Goal: Information Seeking & Learning: Find specific page/section

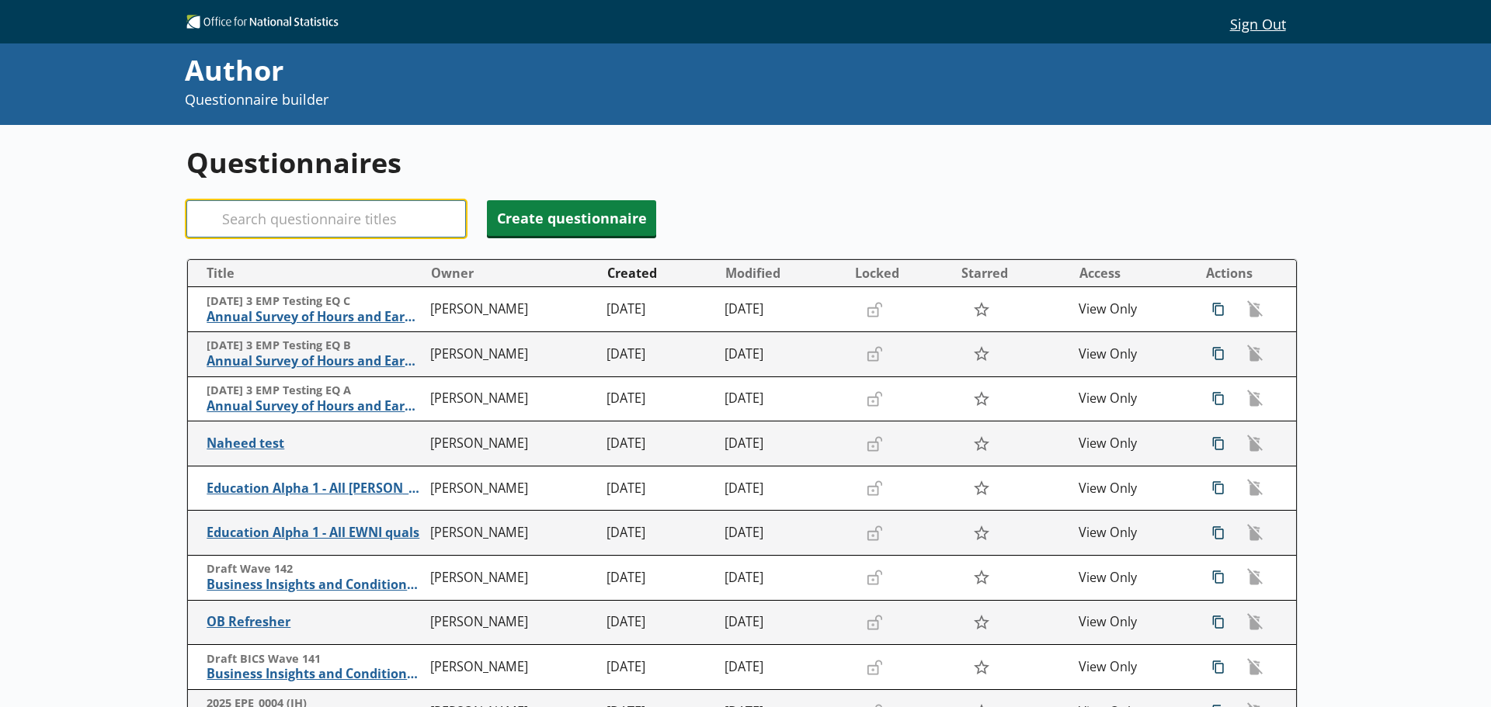
click at [409, 211] on input "Search" at bounding box center [325, 218] width 279 height 37
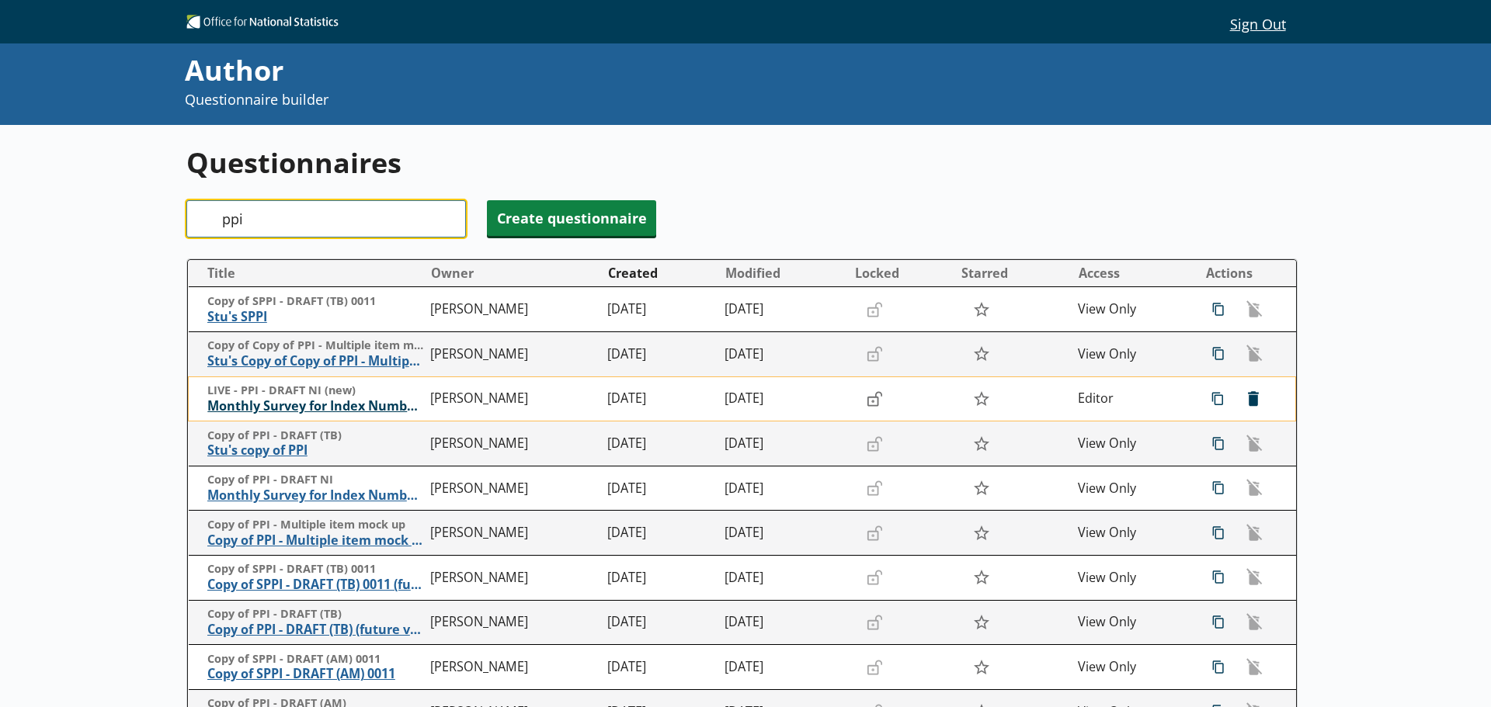
type input "ppi"
click at [359, 408] on span "Monthly Survey for Index Numbers of Producer Prices - Price Quotation Return" at bounding box center [315, 406] width 216 height 16
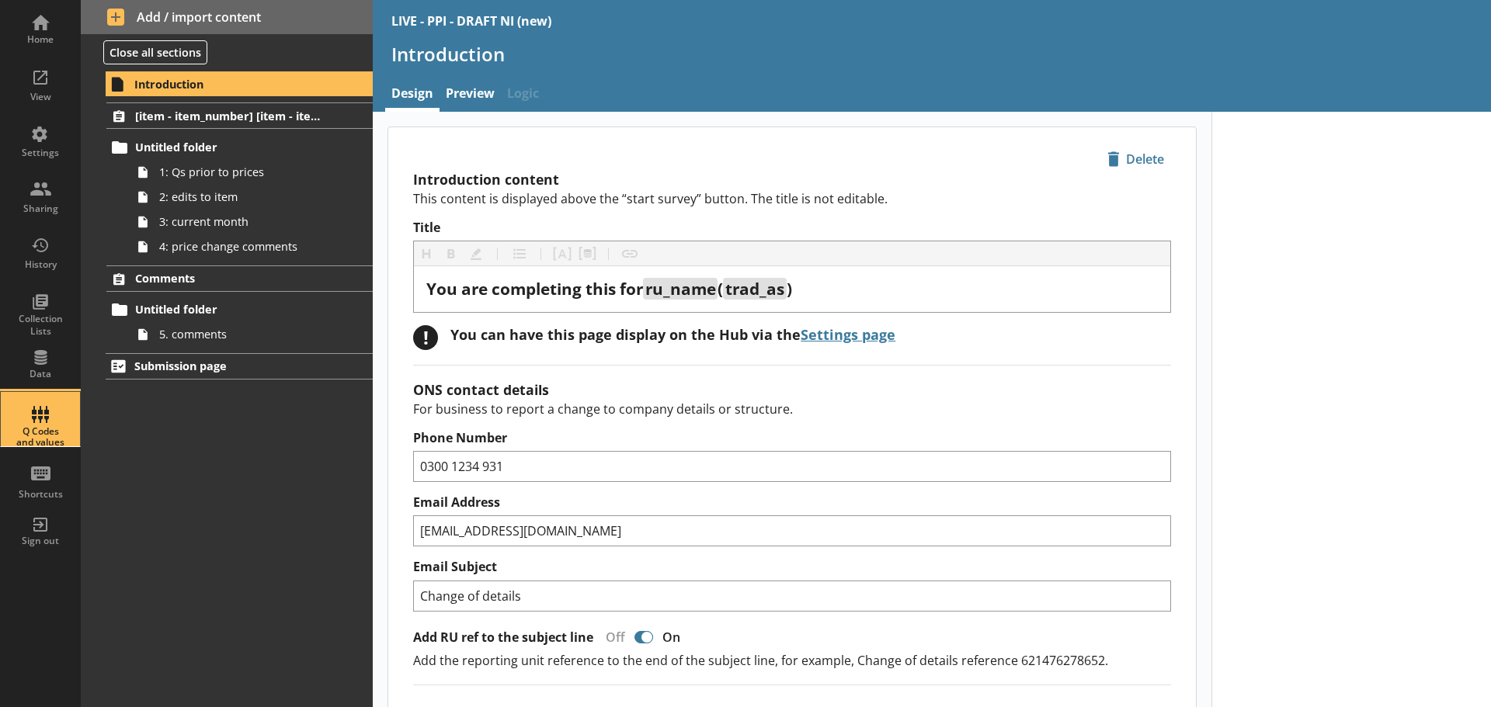
click at [43, 426] on div "Q Codes and values" at bounding box center [40, 437] width 54 height 23
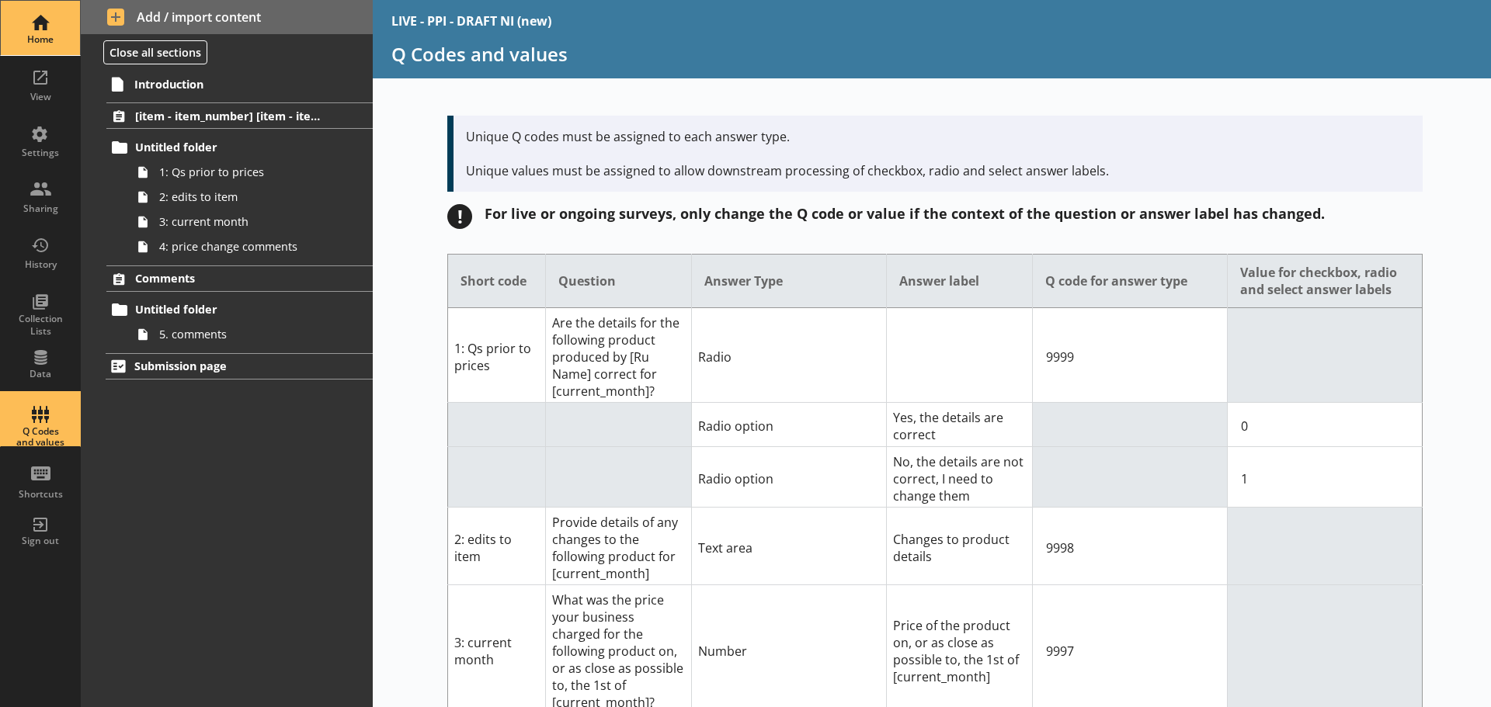
click at [57, 39] on div "Home" at bounding box center [40, 39] width 54 height 12
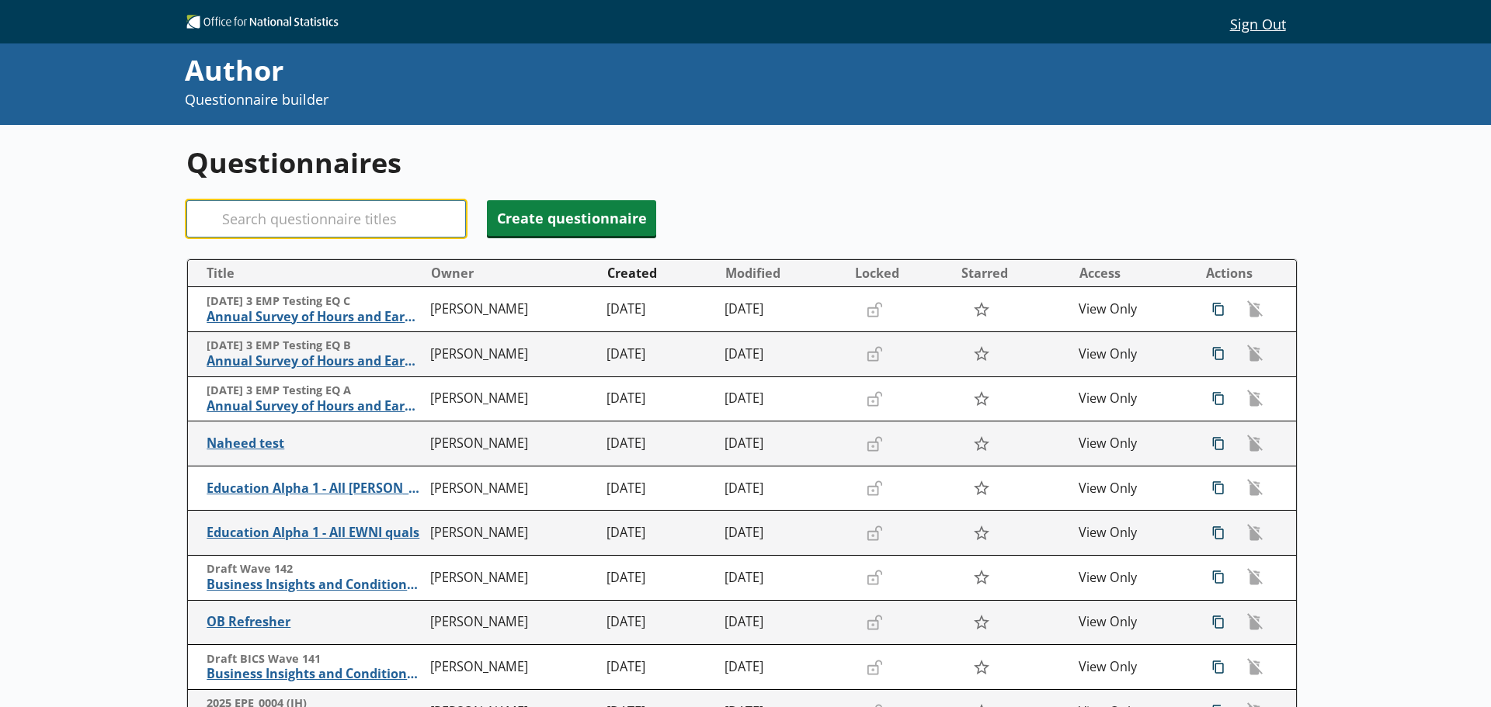
click at [276, 220] on input "Search" at bounding box center [325, 218] width 279 height 37
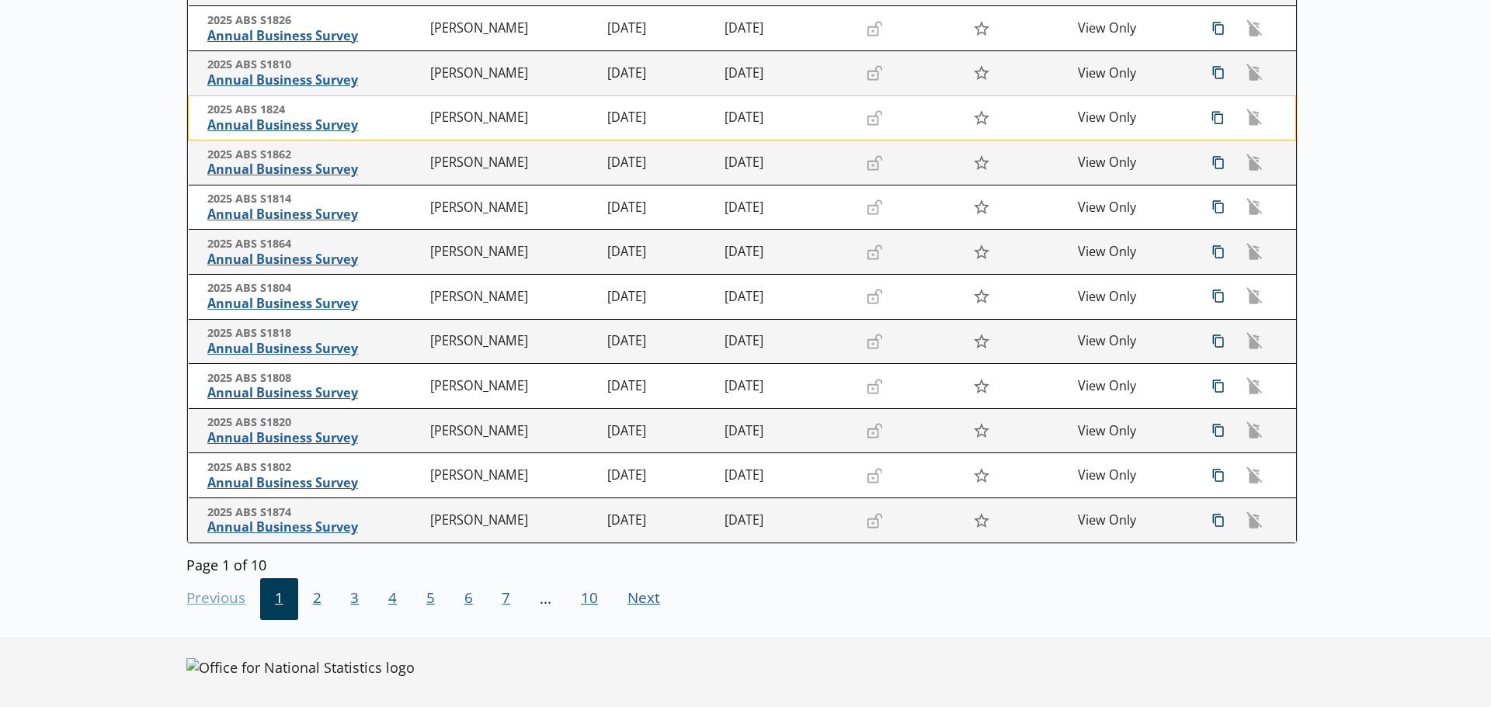
scroll to position [286, 0]
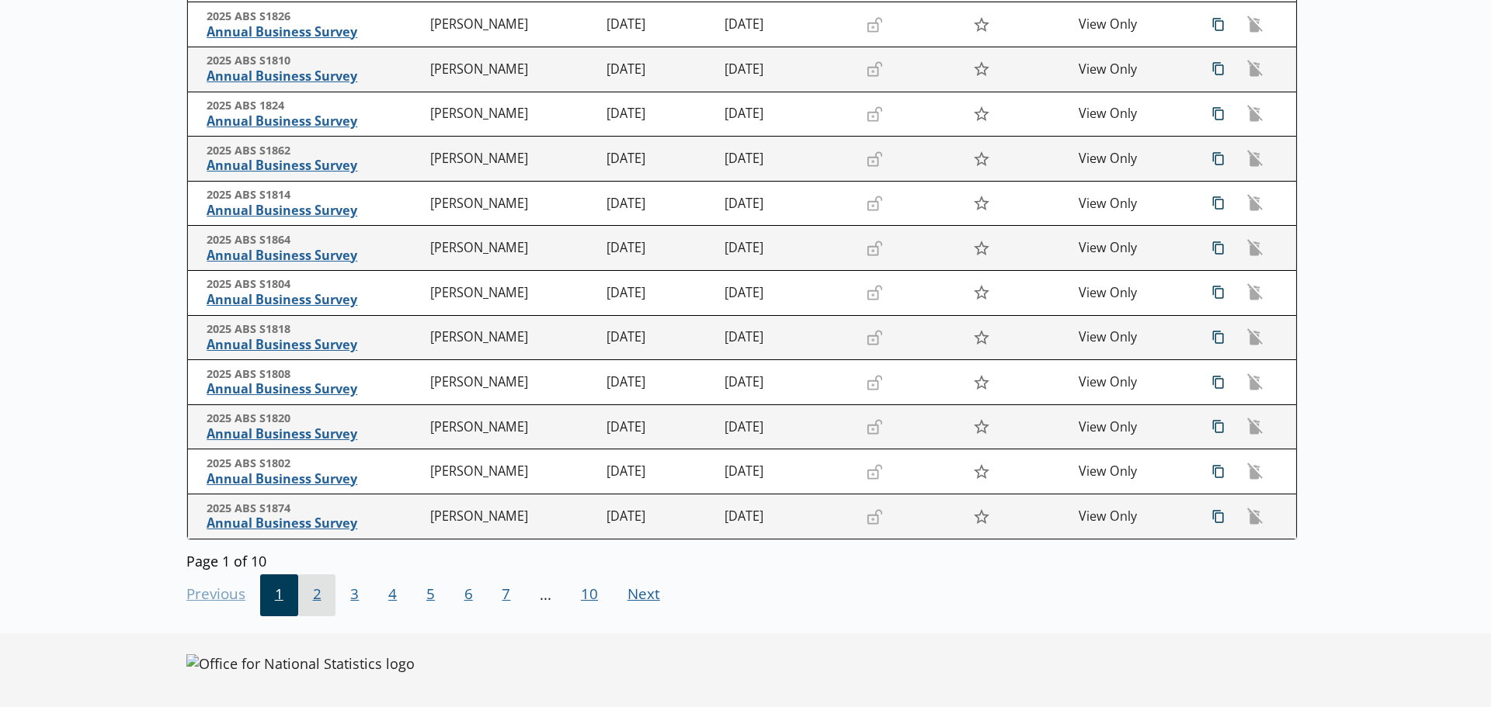
type input "abs"
click at [317, 595] on span "2" at bounding box center [317, 596] width 38 height 42
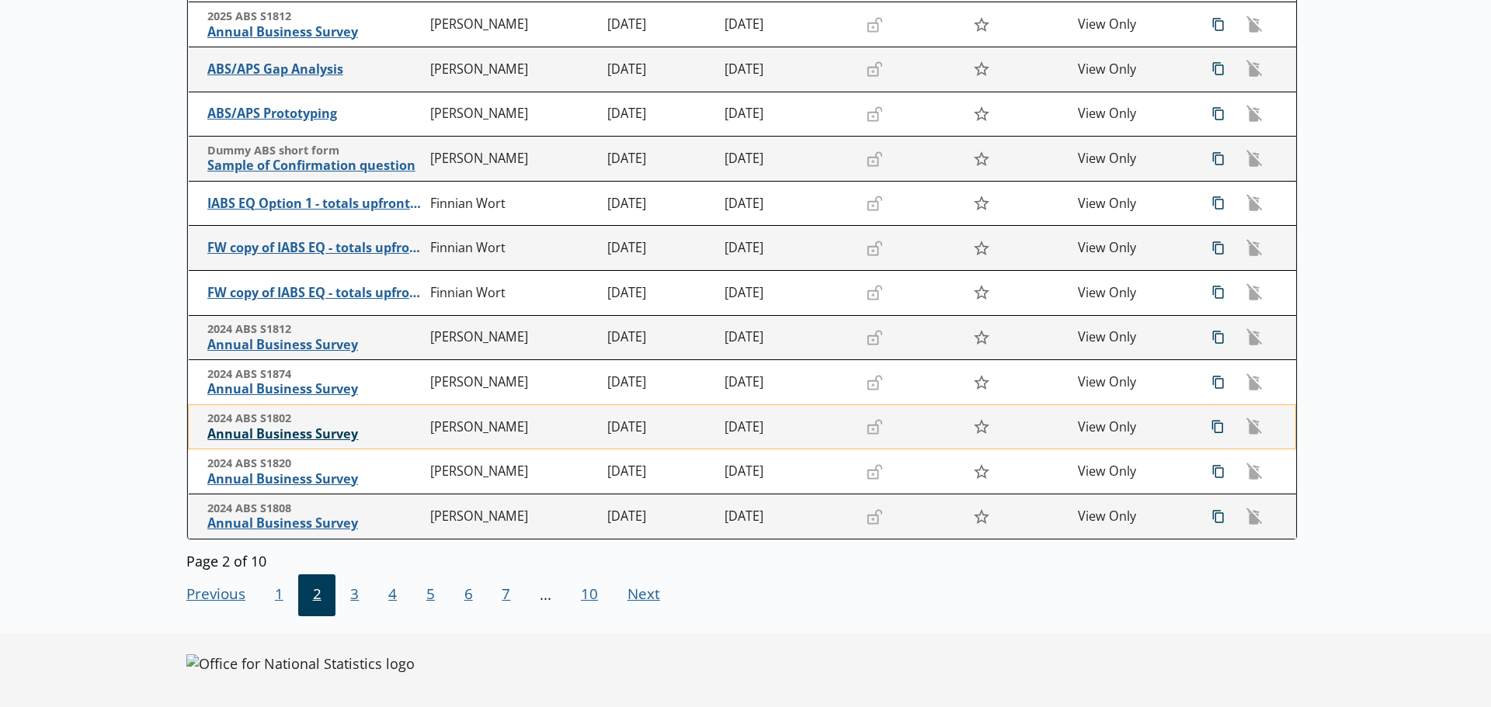
click at [290, 436] on span "Annual Business Survey" at bounding box center [315, 434] width 216 height 16
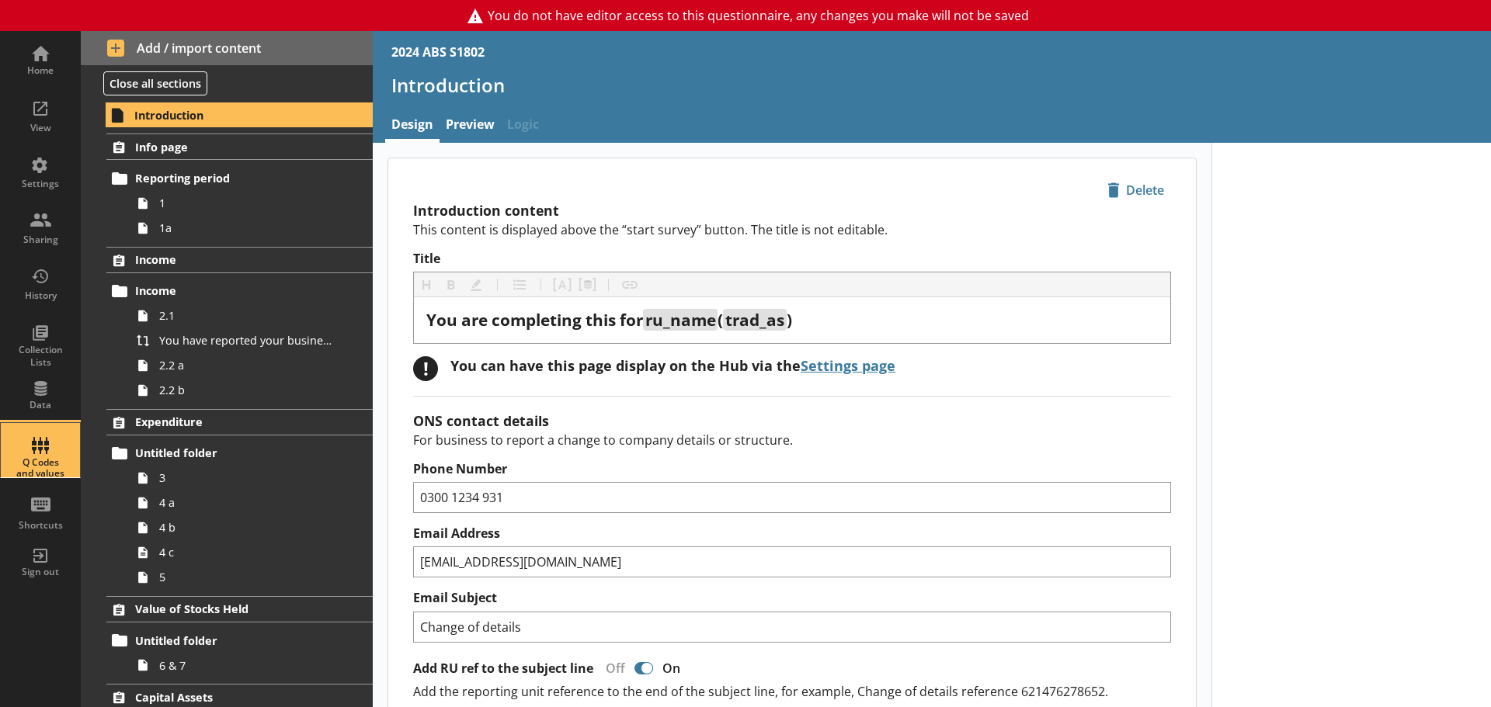
click at [57, 469] on div "Q Codes and values" at bounding box center [40, 468] width 54 height 23
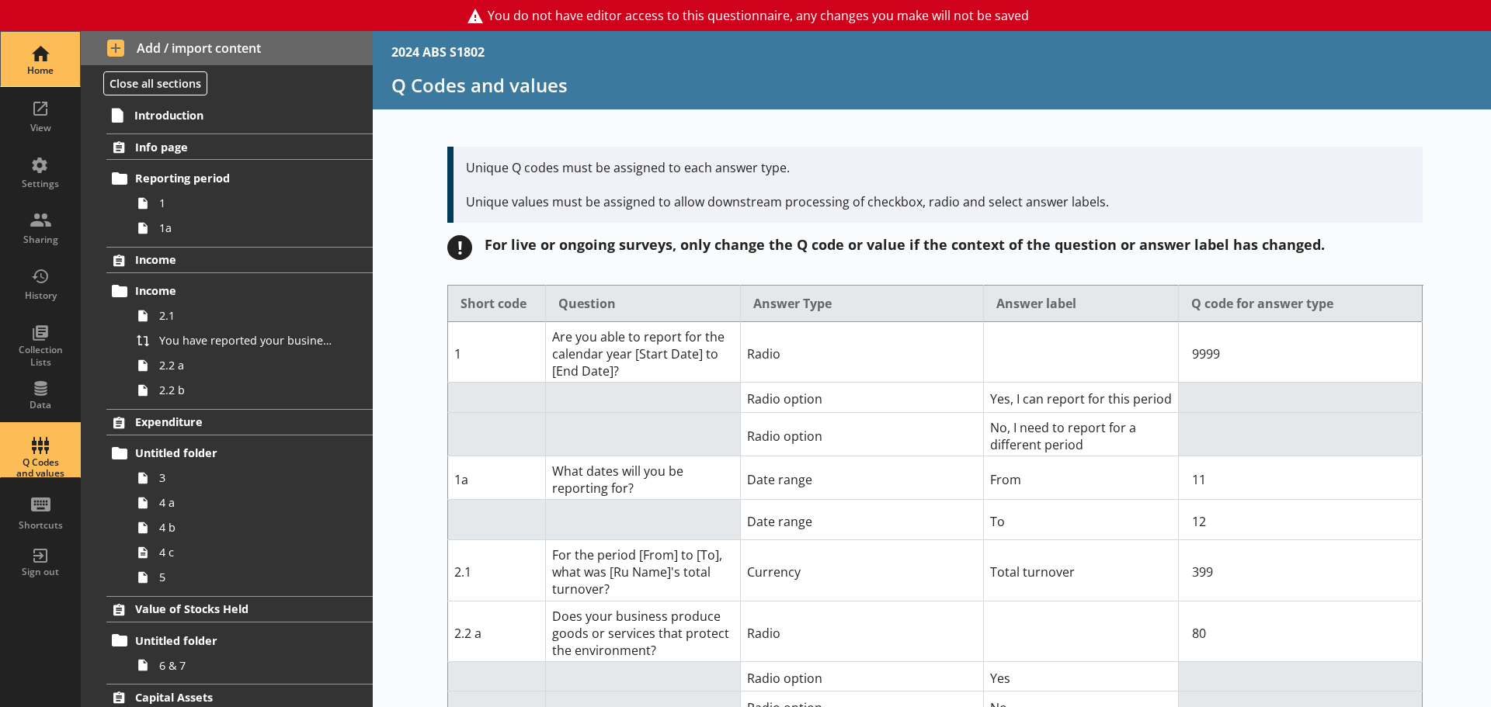
click at [38, 69] on div "Home" at bounding box center [40, 70] width 54 height 12
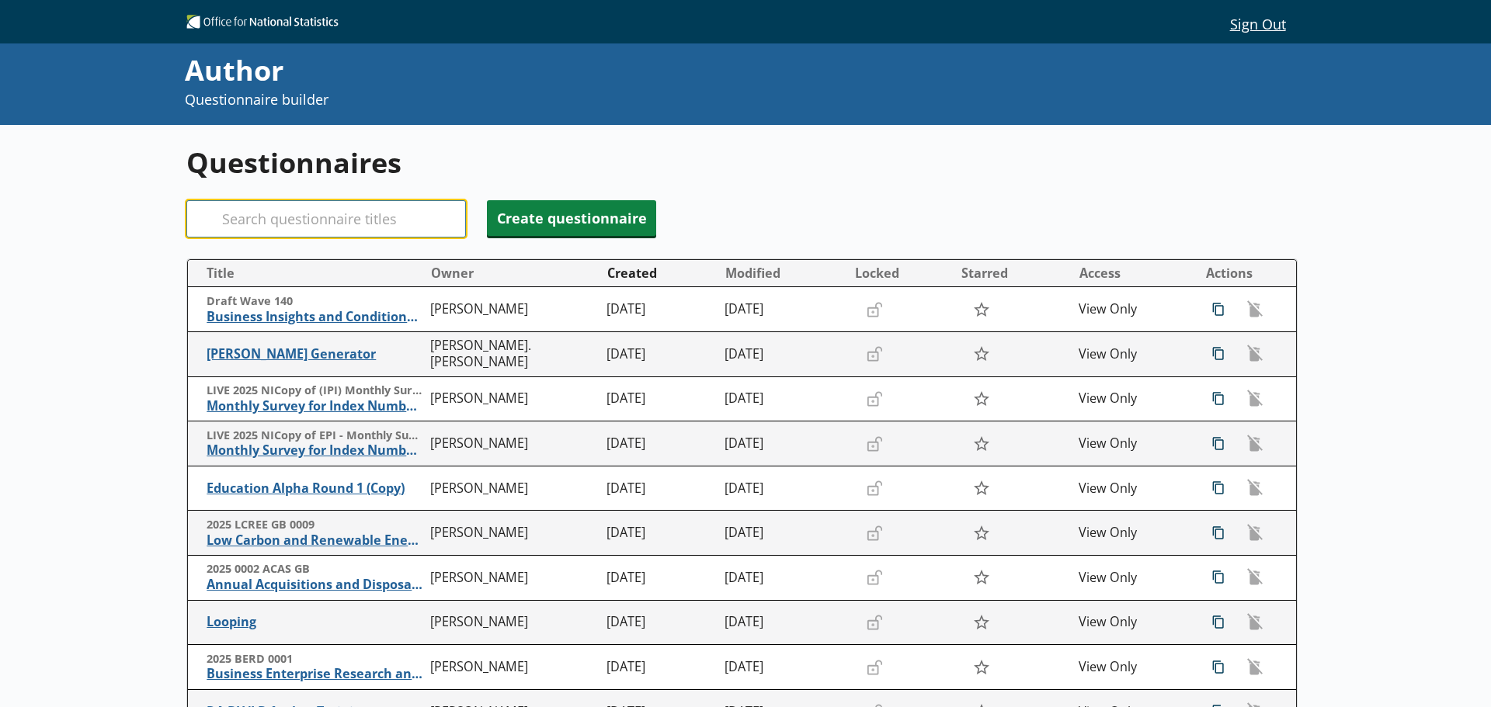
click at [246, 232] on input "Search" at bounding box center [325, 218] width 279 height 37
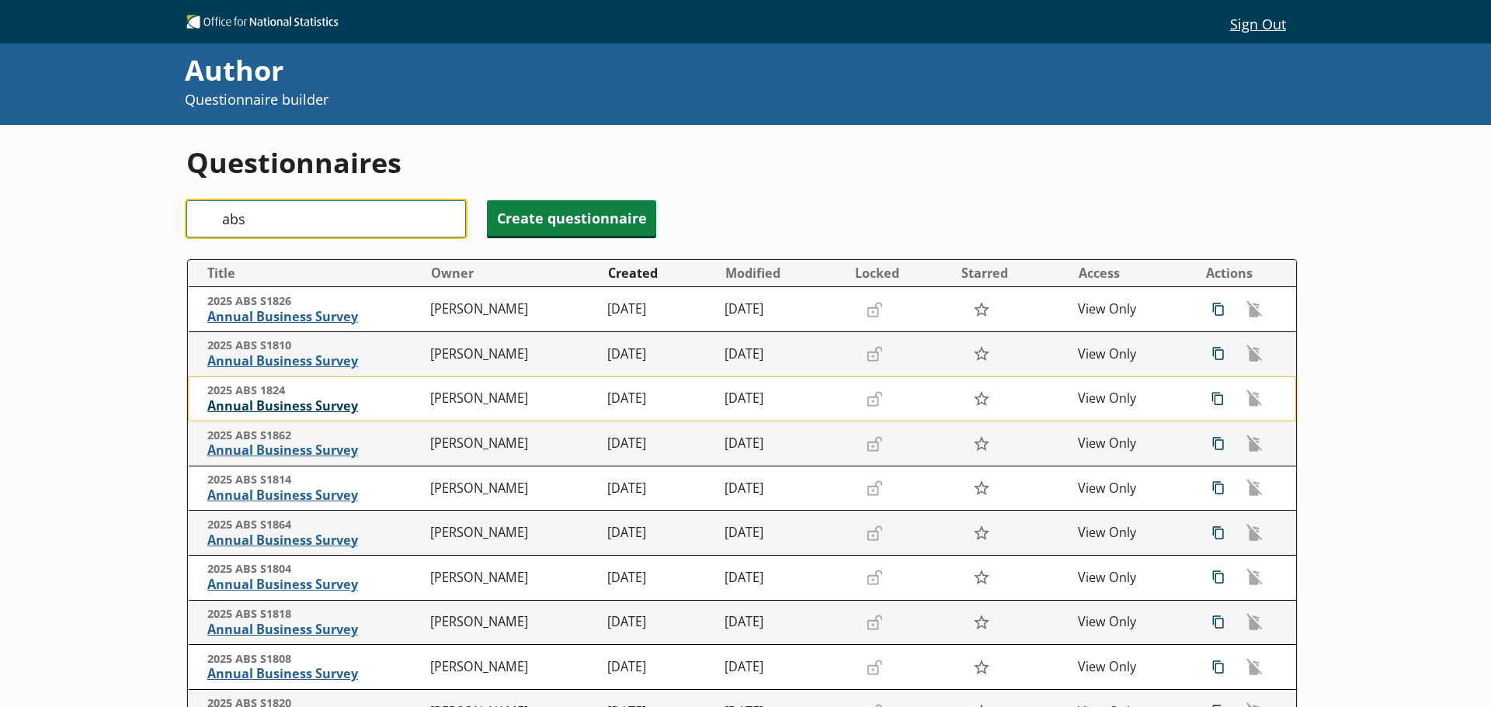
type input "abs"
click at [321, 405] on span "Annual Business Survey" at bounding box center [315, 406] width 216 height 16
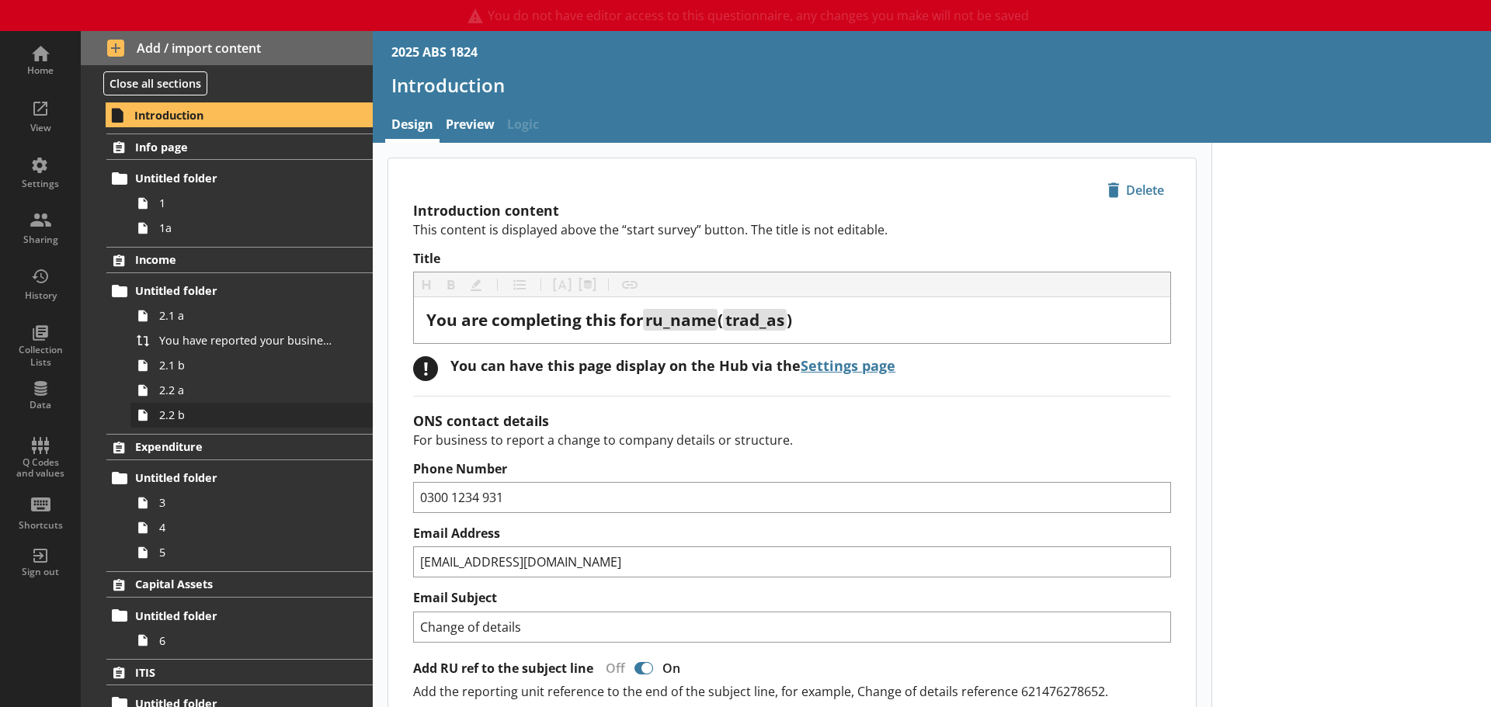
type textarea "x"
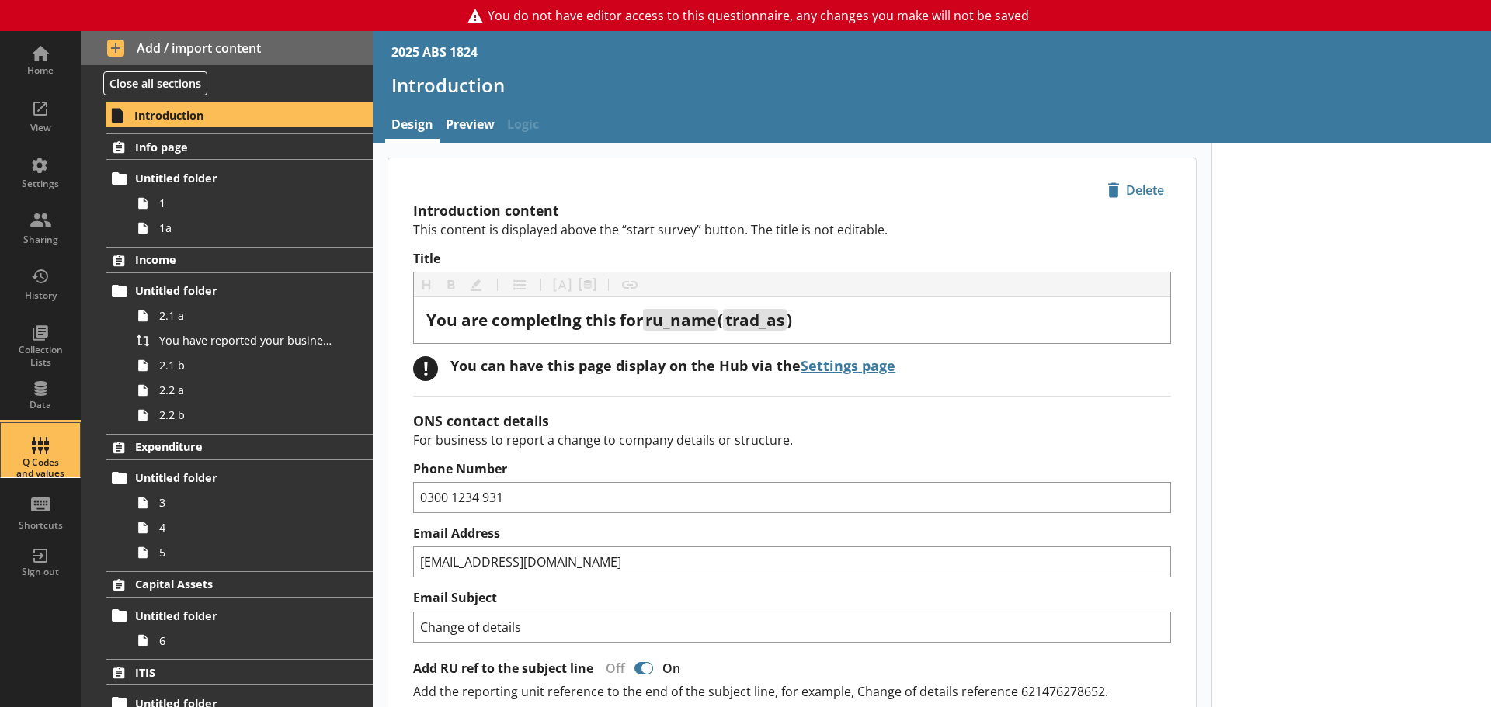
click at [46, 458] on div "Q Codes and values" at bounding box center [40, 468] width 54 height 23
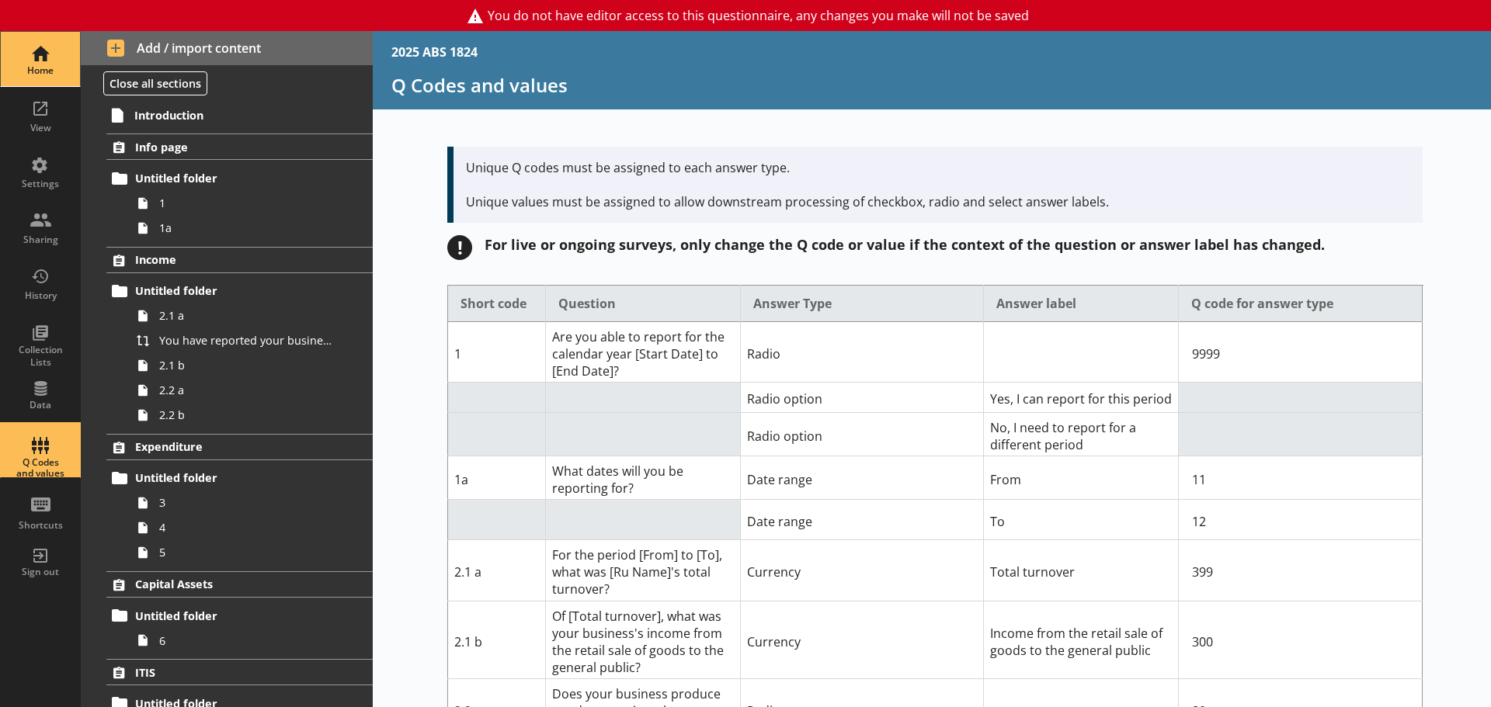
click at [61, 73] on div "Home" at bounding box center [40, 70] width 54 height 12
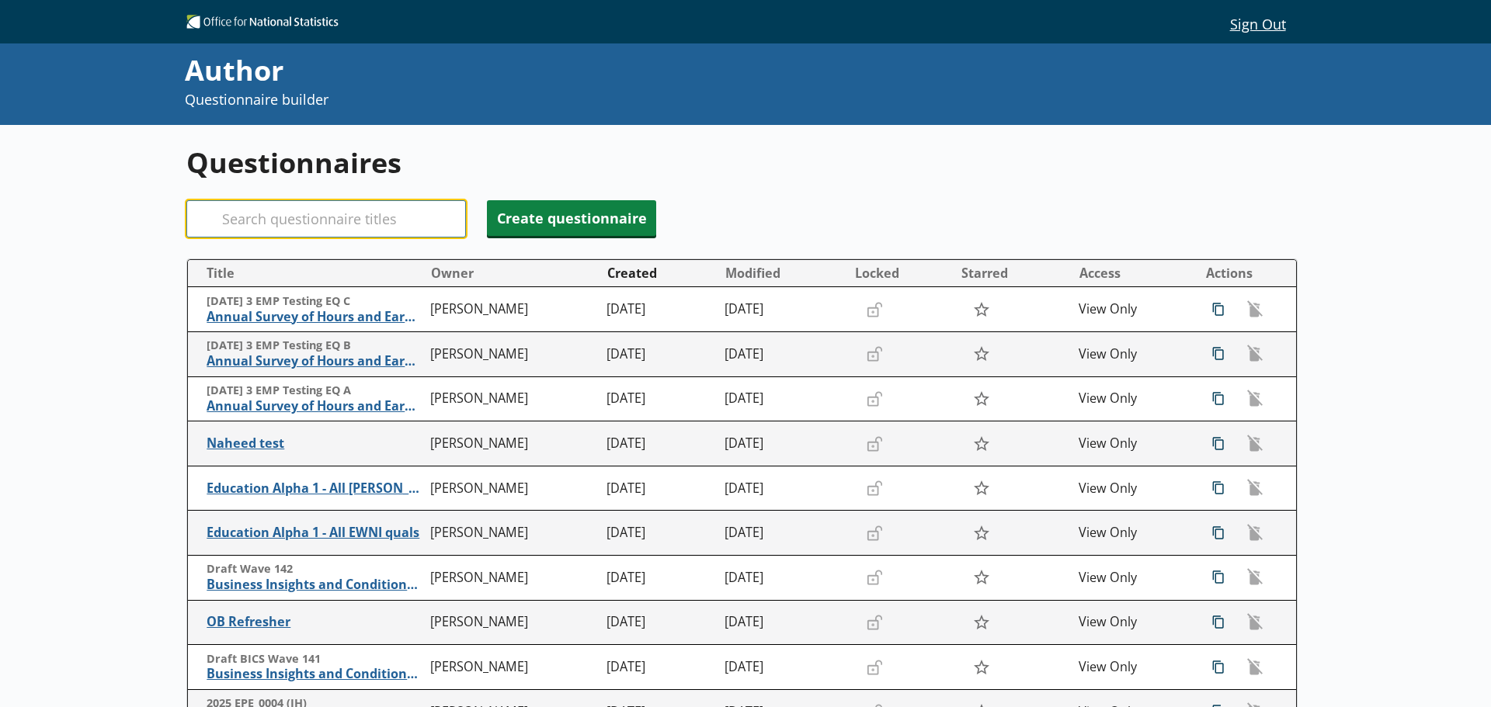
click at [273, 213] on input "Search" at bounding box center [325, 218] width 279 height 37
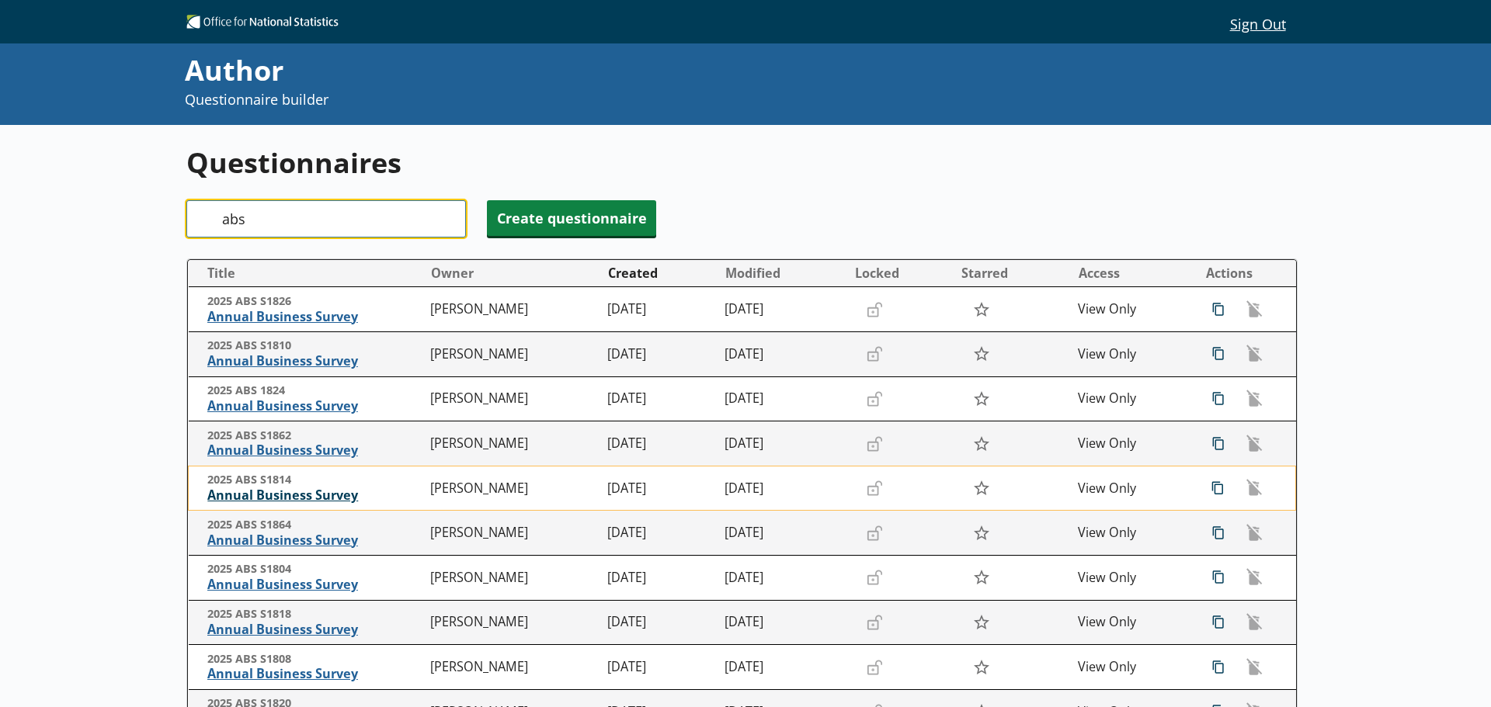
type input "abs"
click at [295, 494] on span "Annual Business Survey" at bounding box center [315, 496] width 216 height 16
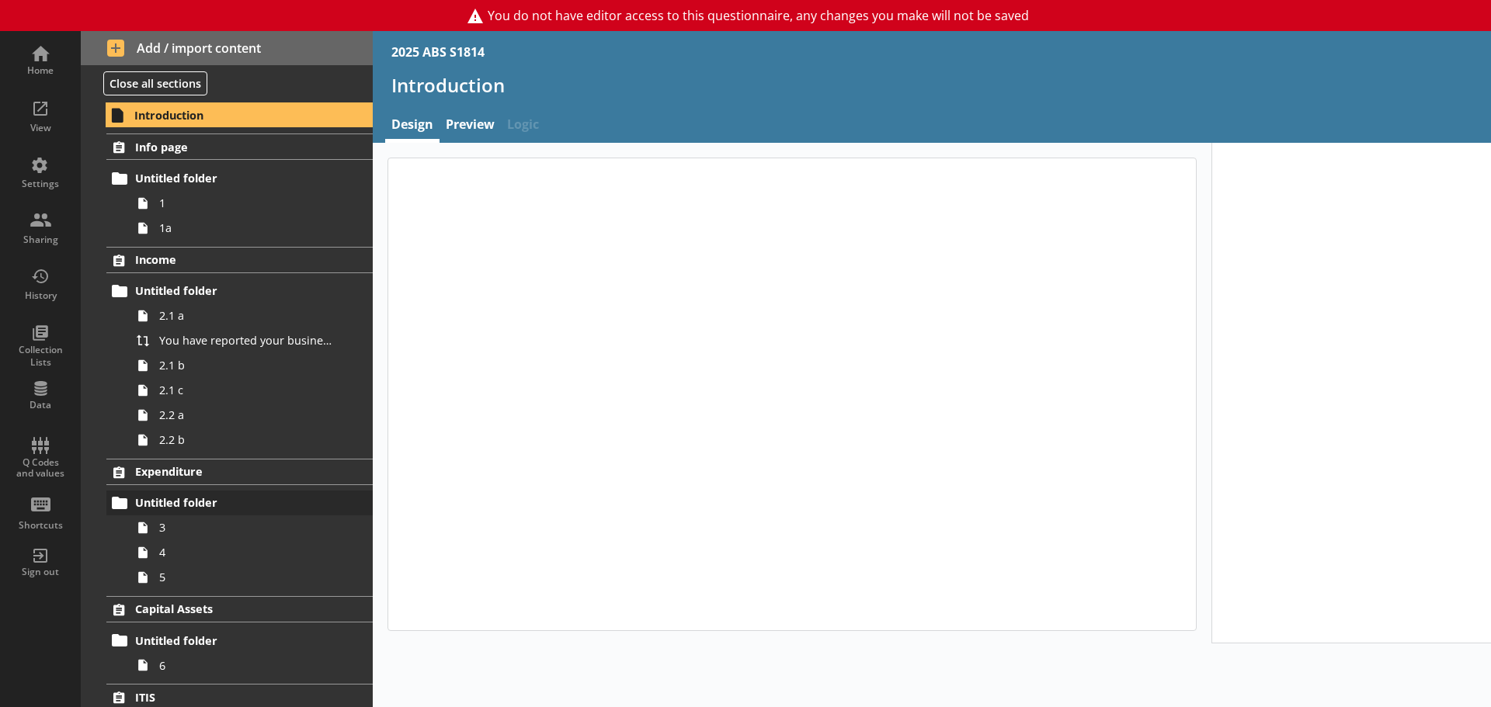
type textarea "x"
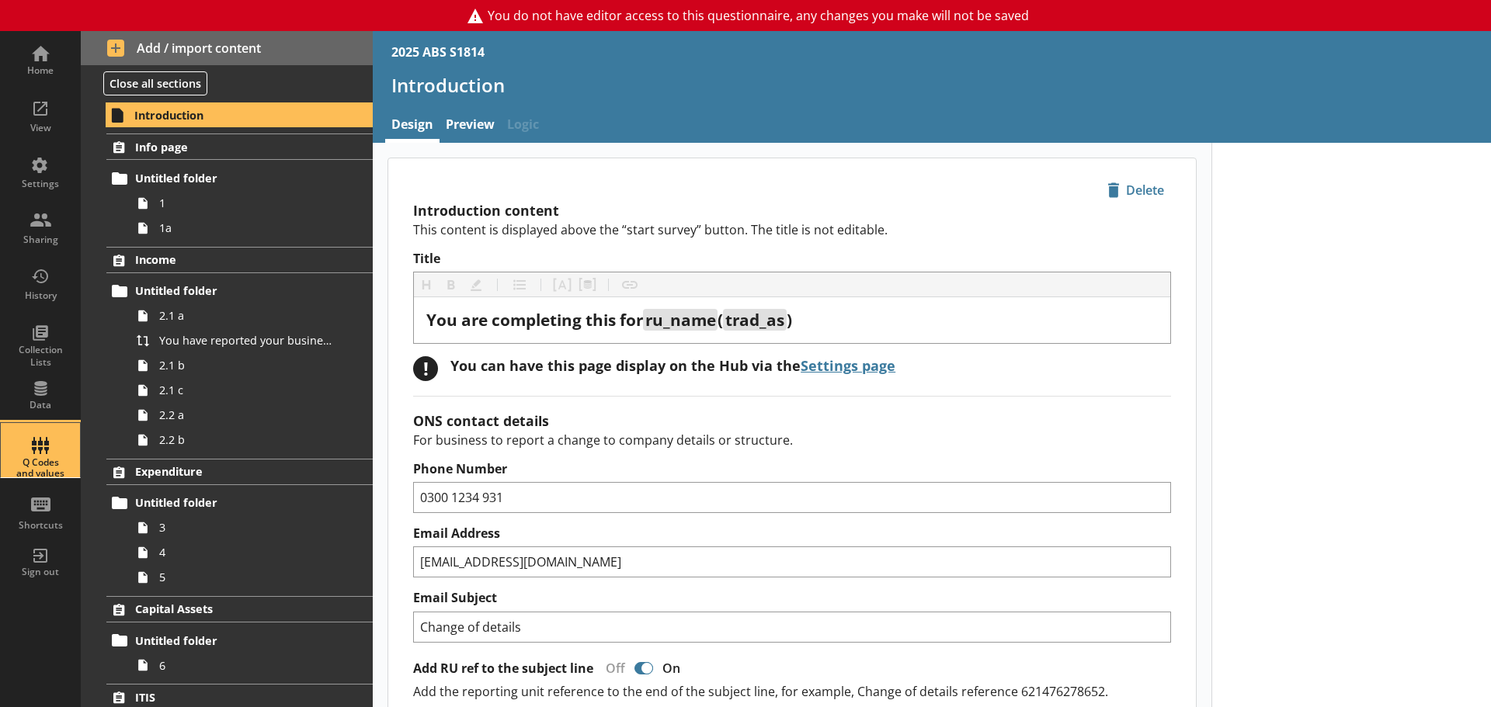
click at [47, 448] on div "Q Codes and values" at bounding box center [40, 450] width 54 height 54
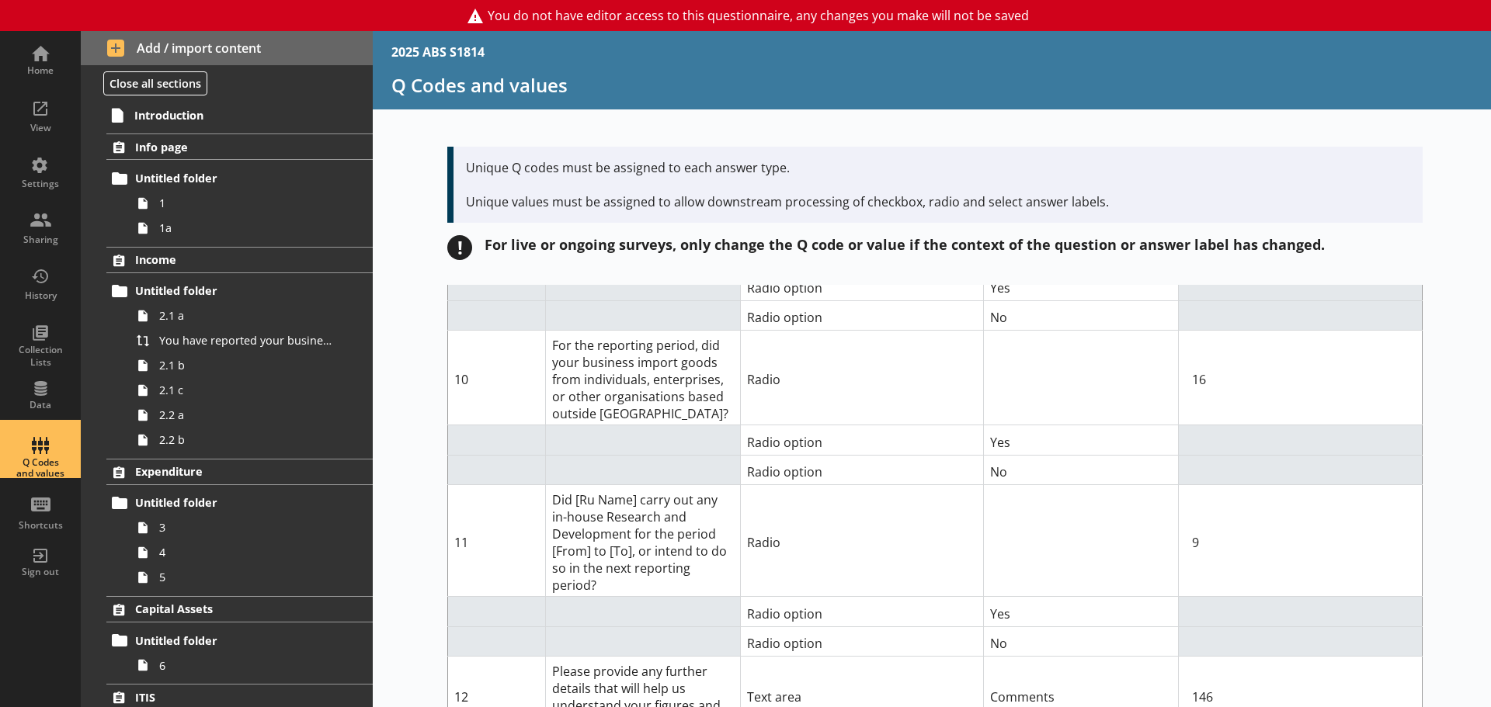
scroll to position [1580, 0]
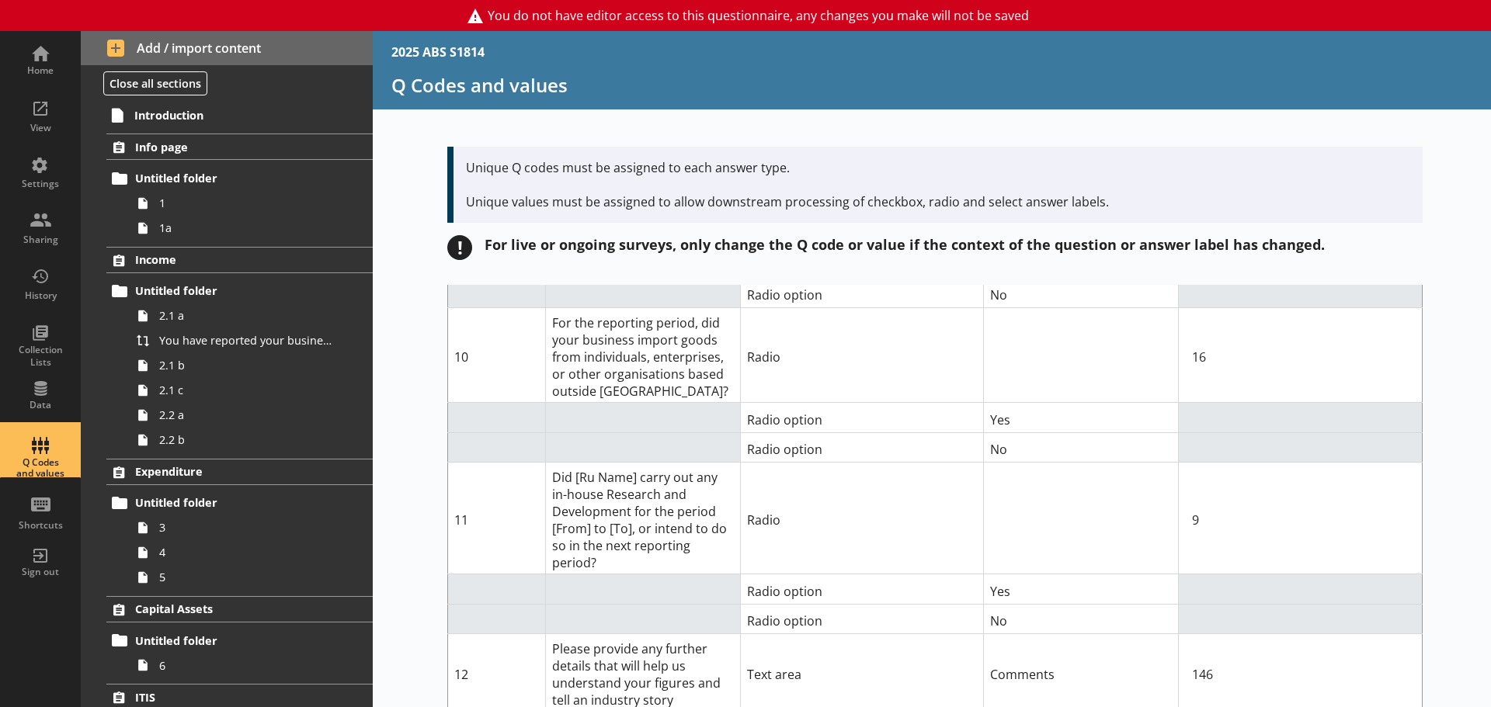
click at [1199, 407] on td at bounding box center [1301, 418] width 244 height 30
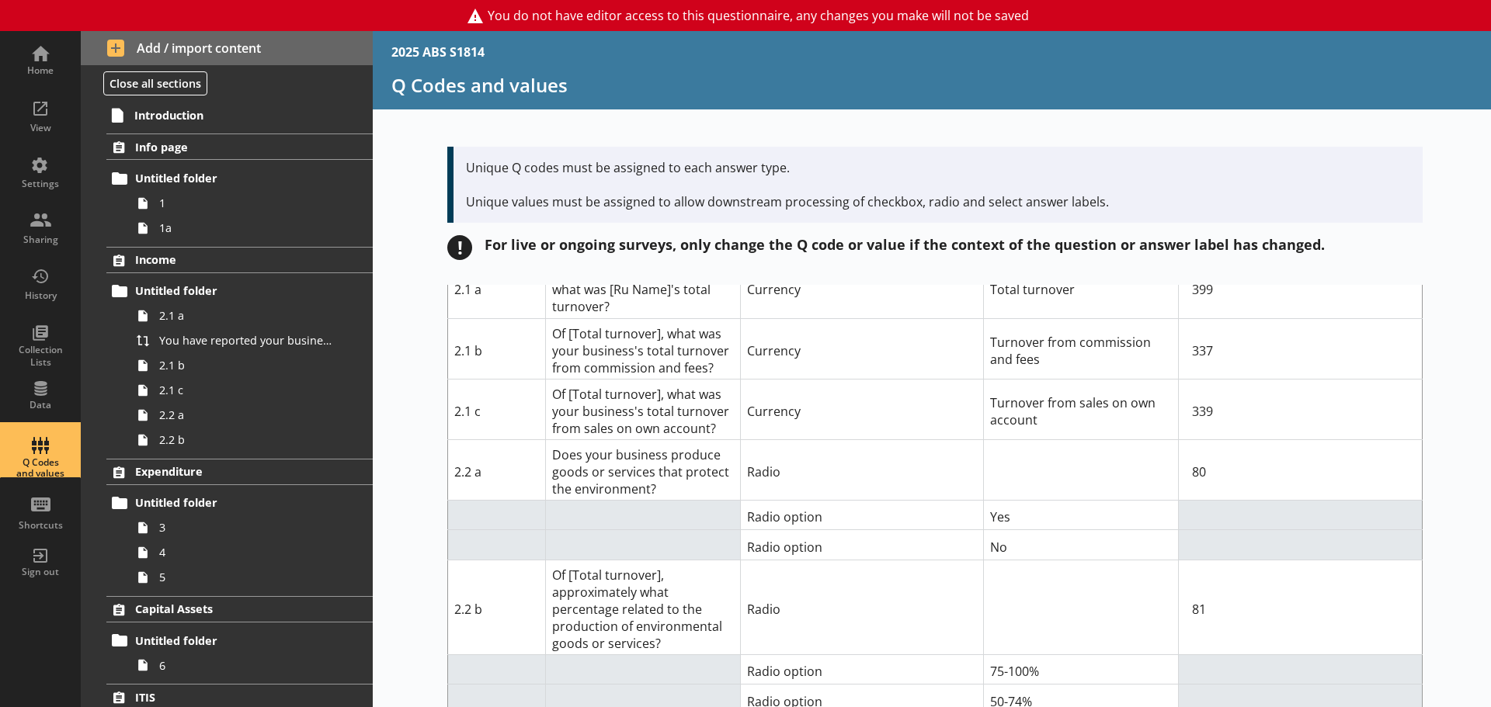
scroll to position [0, 0]
